Goal: Information Seeking & Learning: Learn about a topic

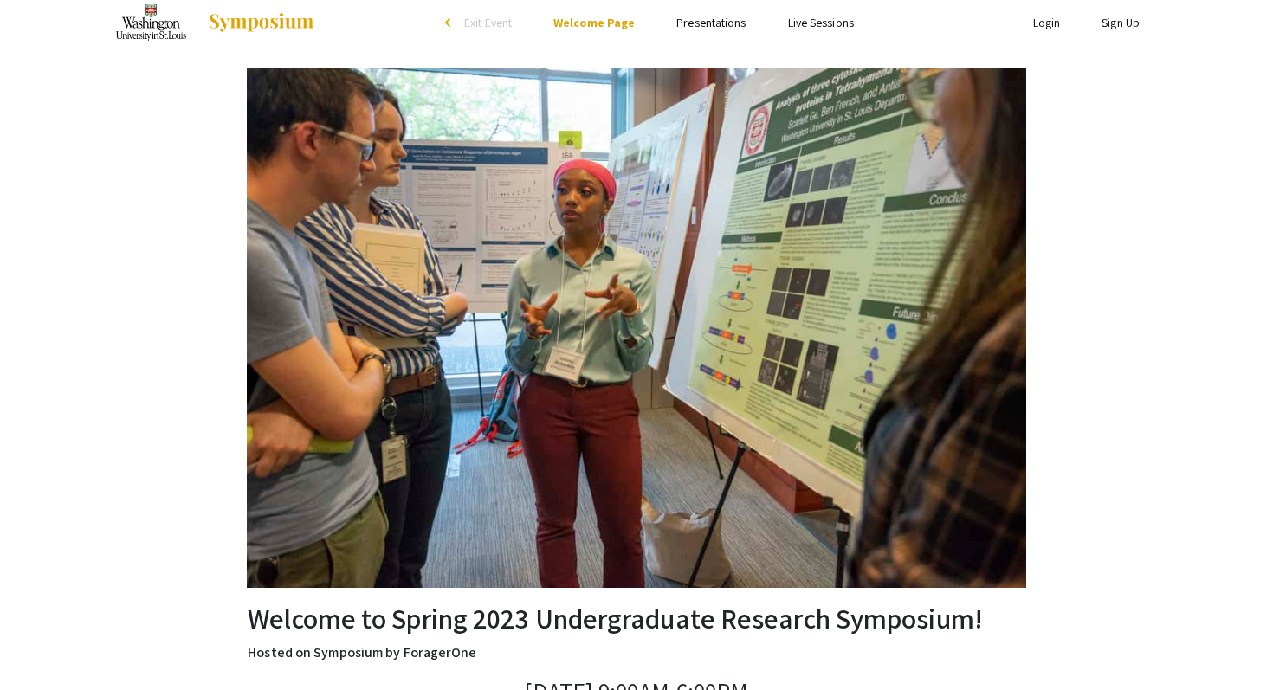
scroll to position [13, 0]
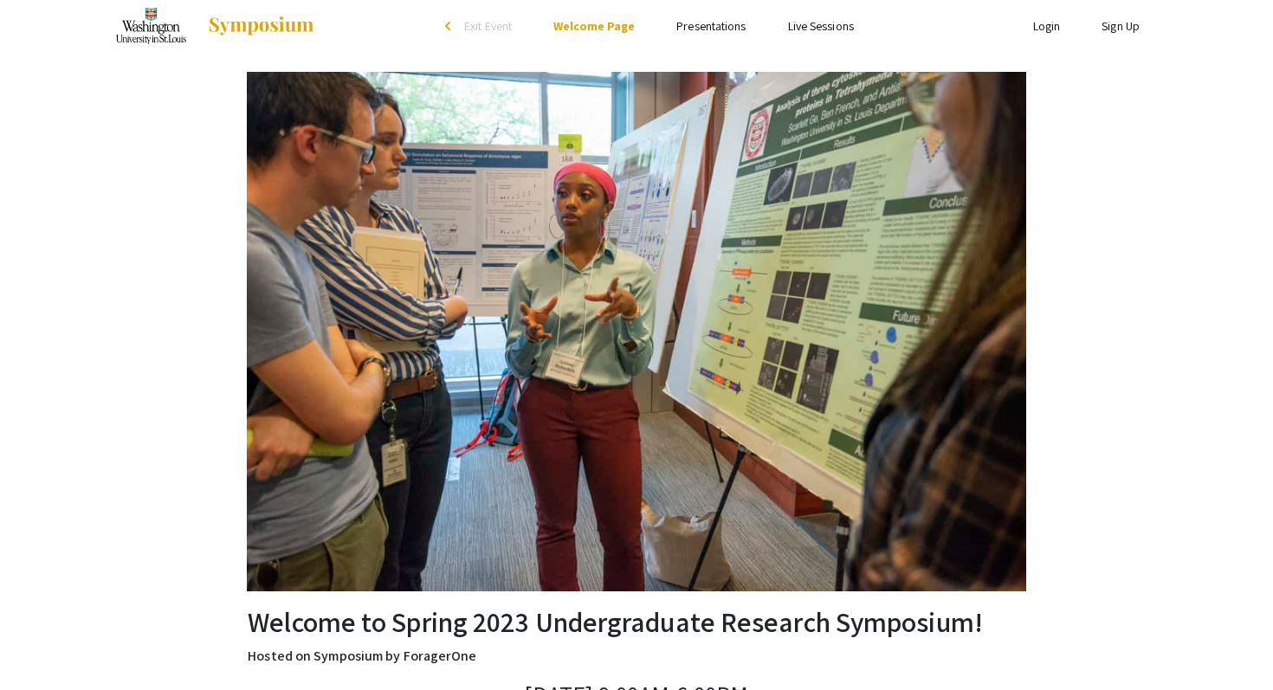
click at [713, 24] on link "Presentations" at bounding box center [710, 26] width 69 height 16
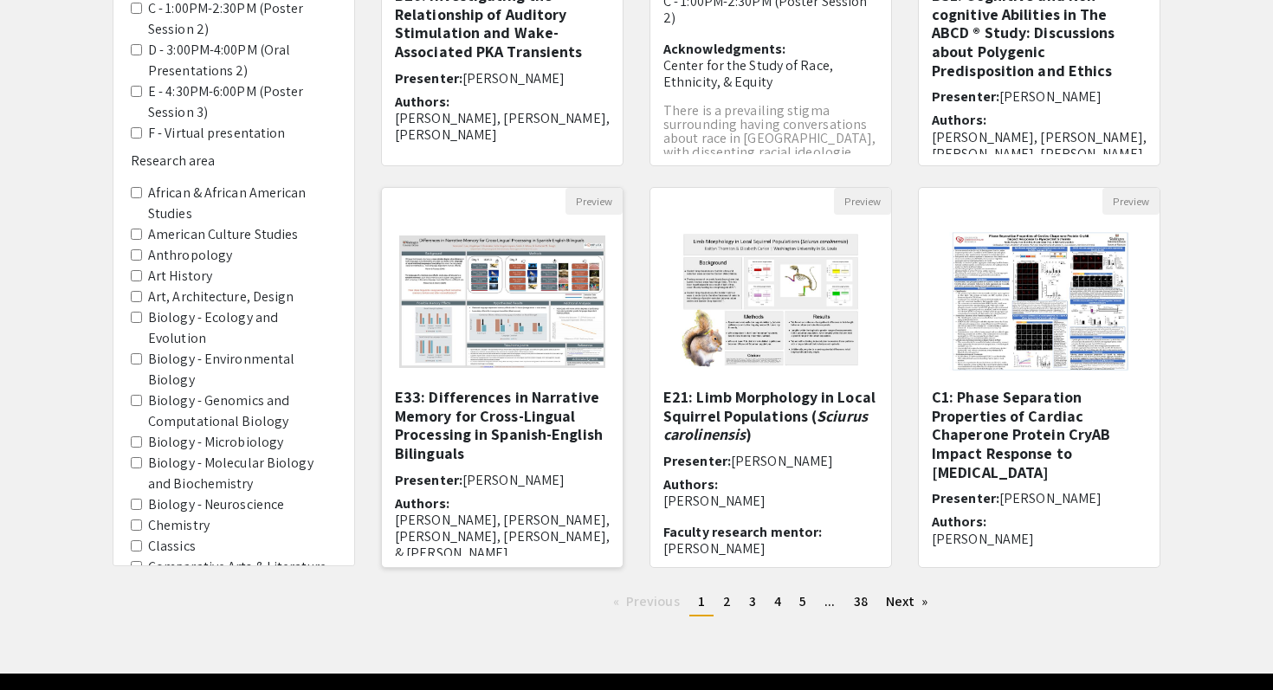
scroll to position [404, 0]
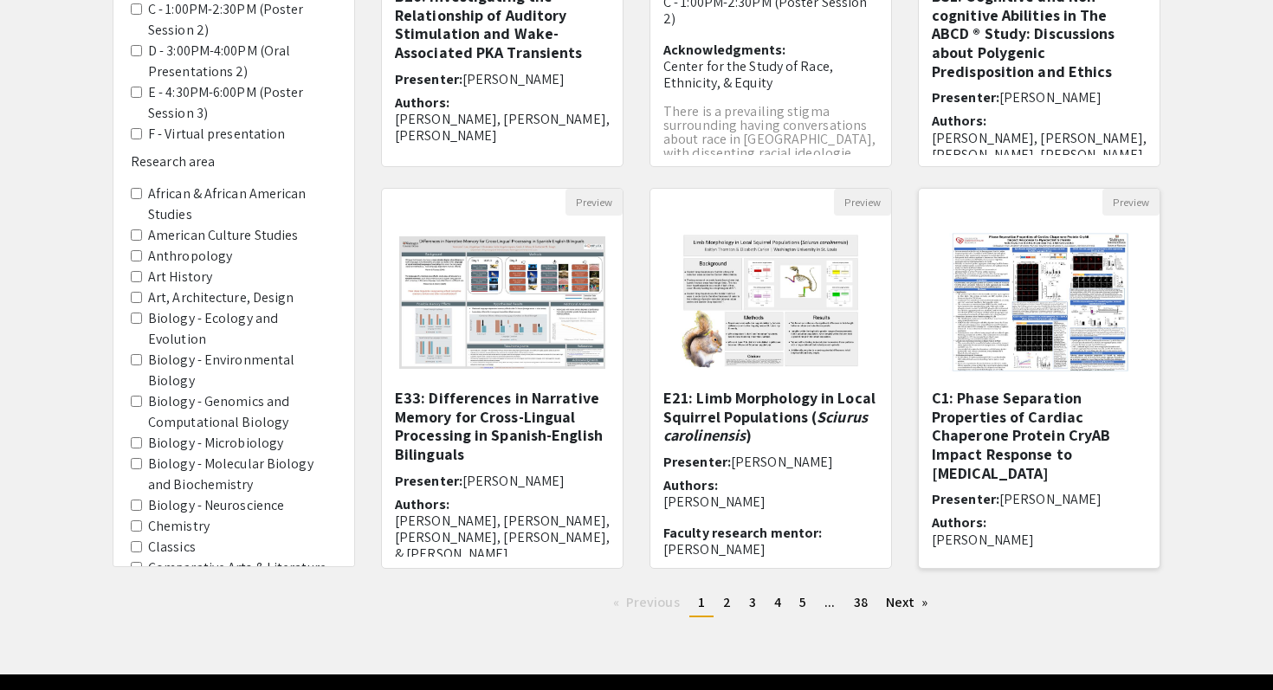
click at [995, 333] on img at bounding box center [1039, 302] width 214 height 173
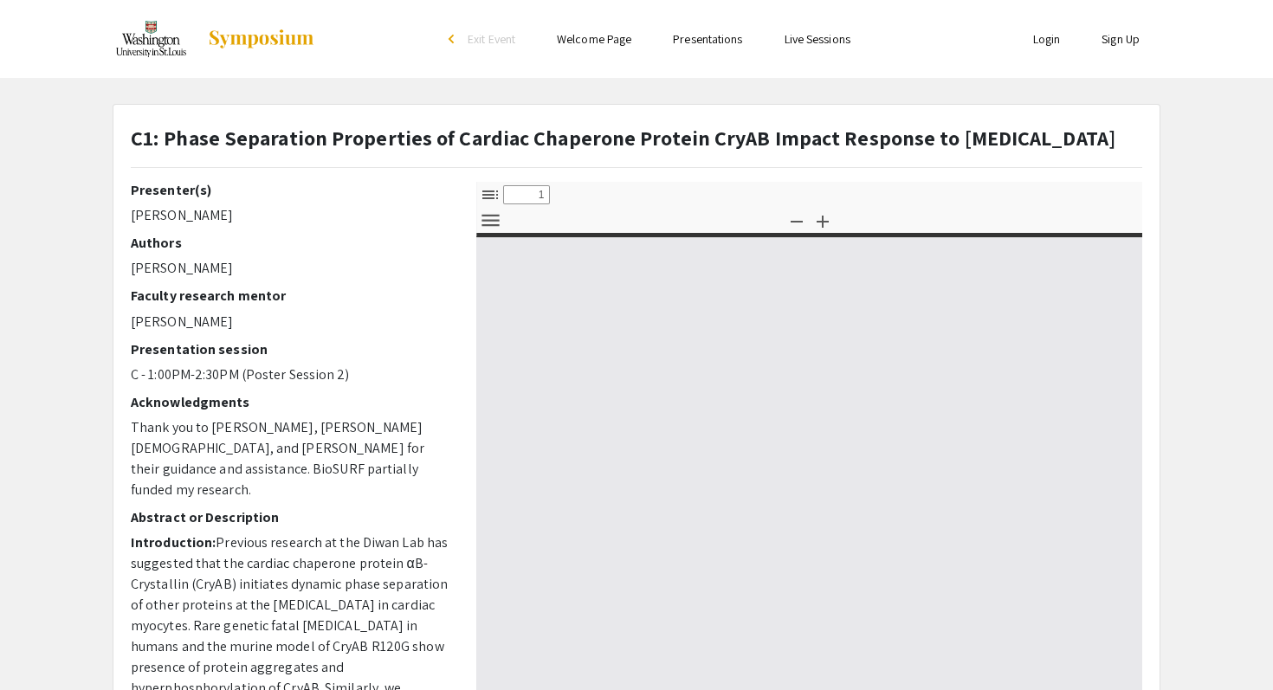
select select "custom"
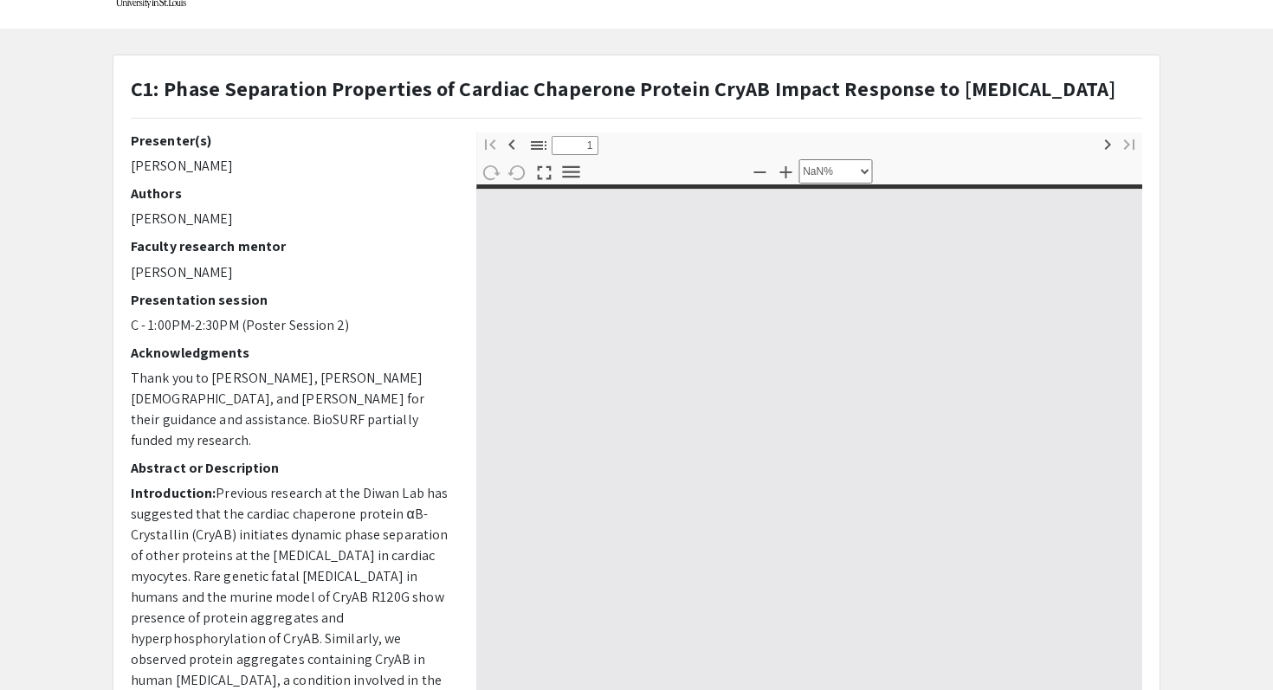
type input "0"
select select "custom"
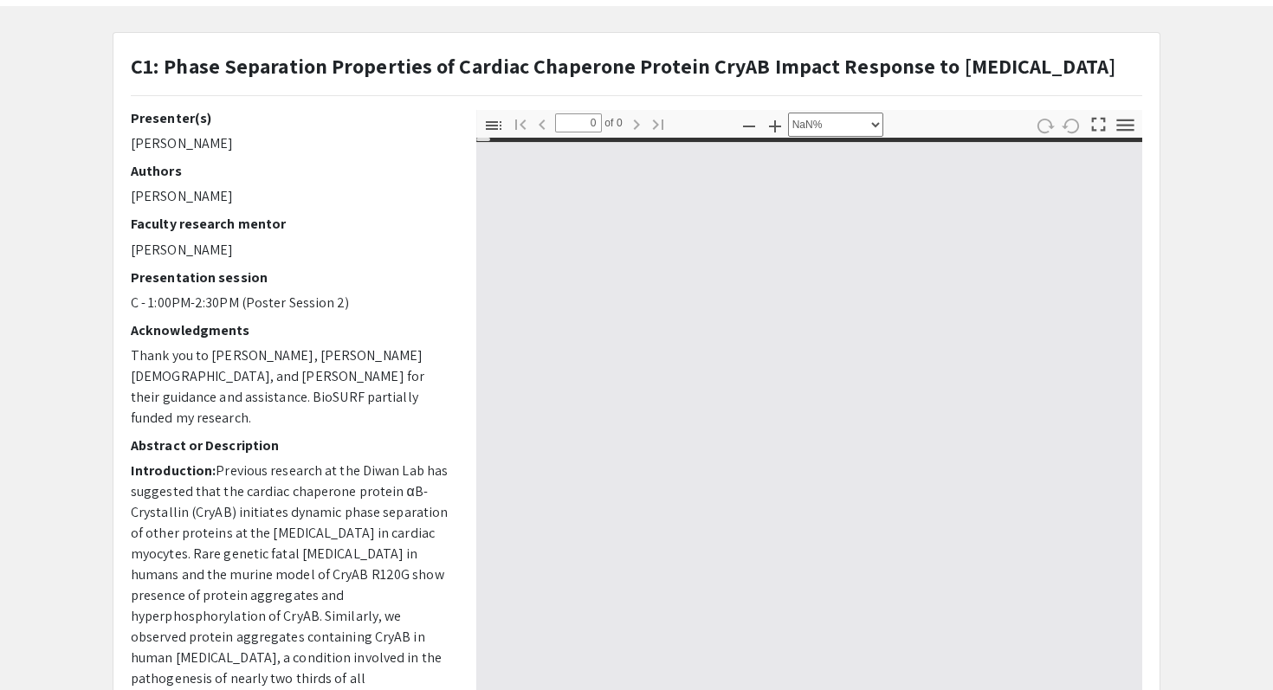
type input "1"
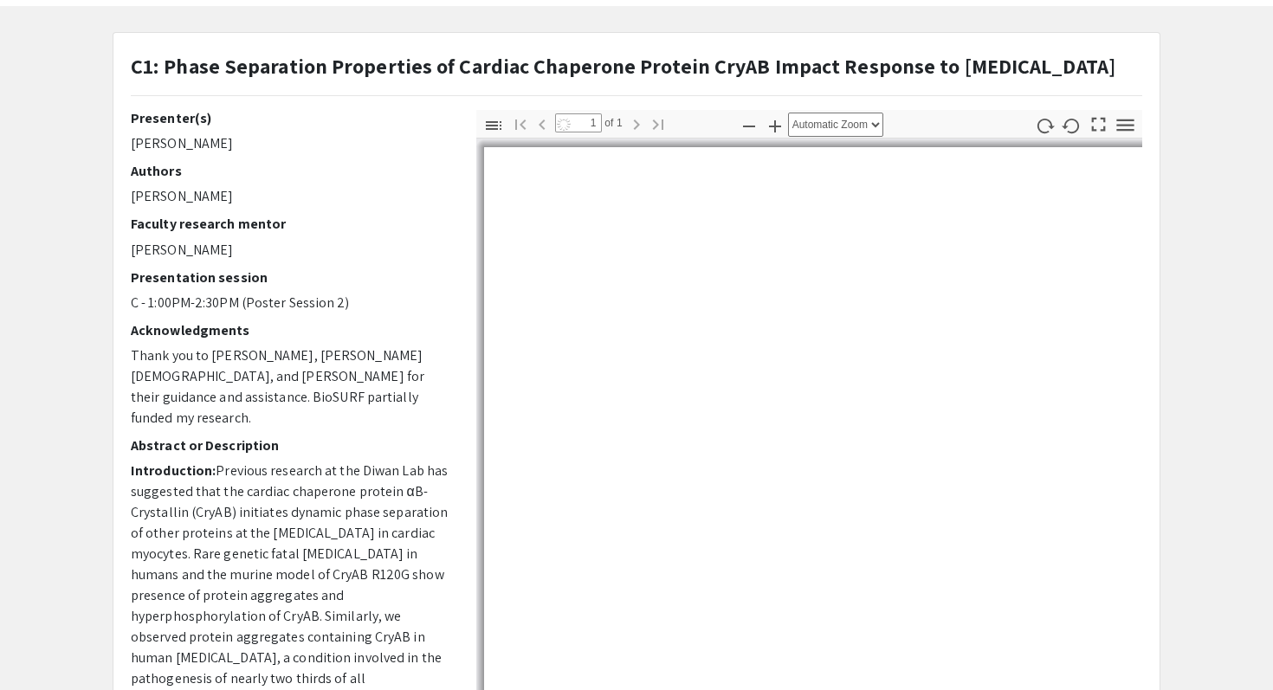
scroll to position [111, 0]
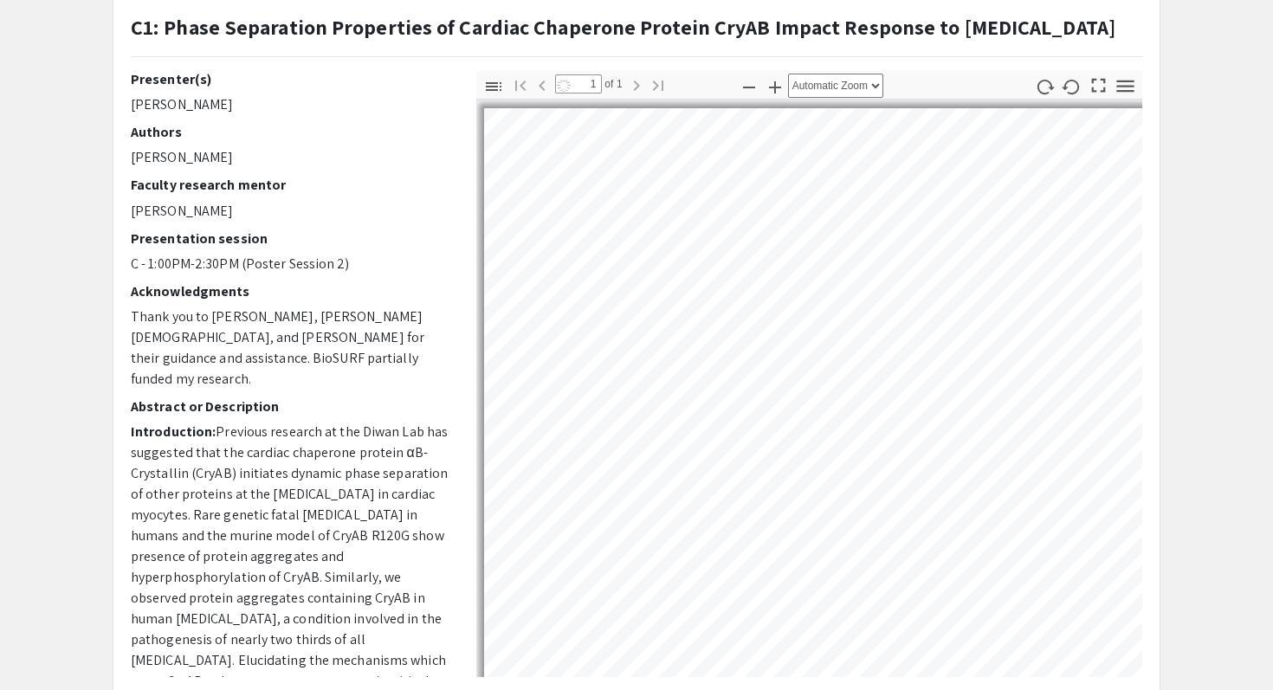
select select "auto"
